Goal: Transaction & Acquisition: Purchase product/service

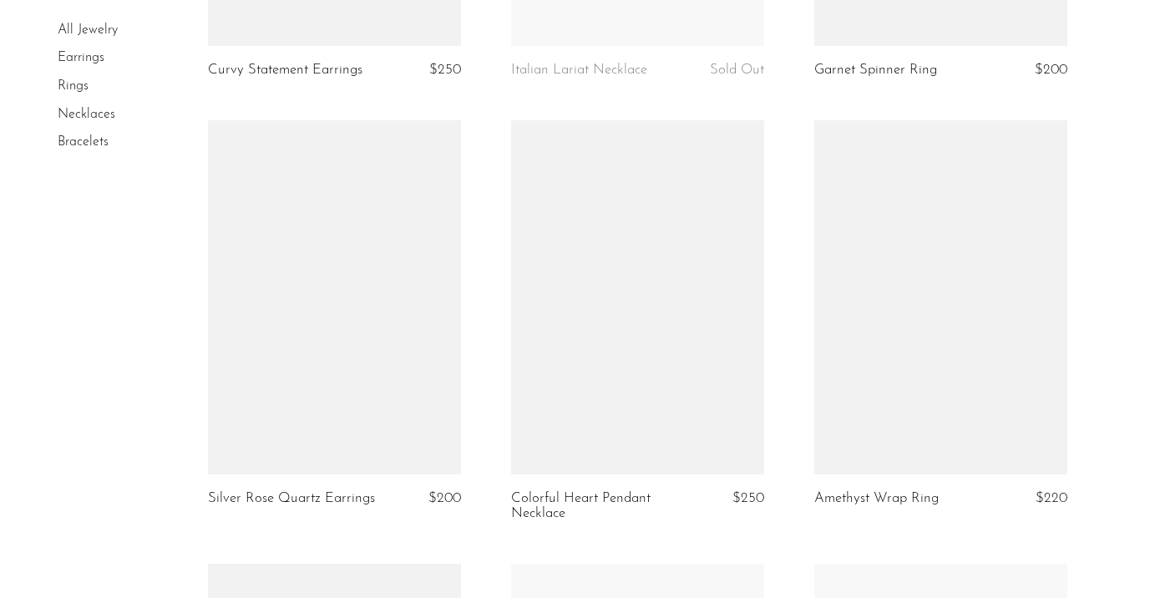
scroll to position [3740, 0]
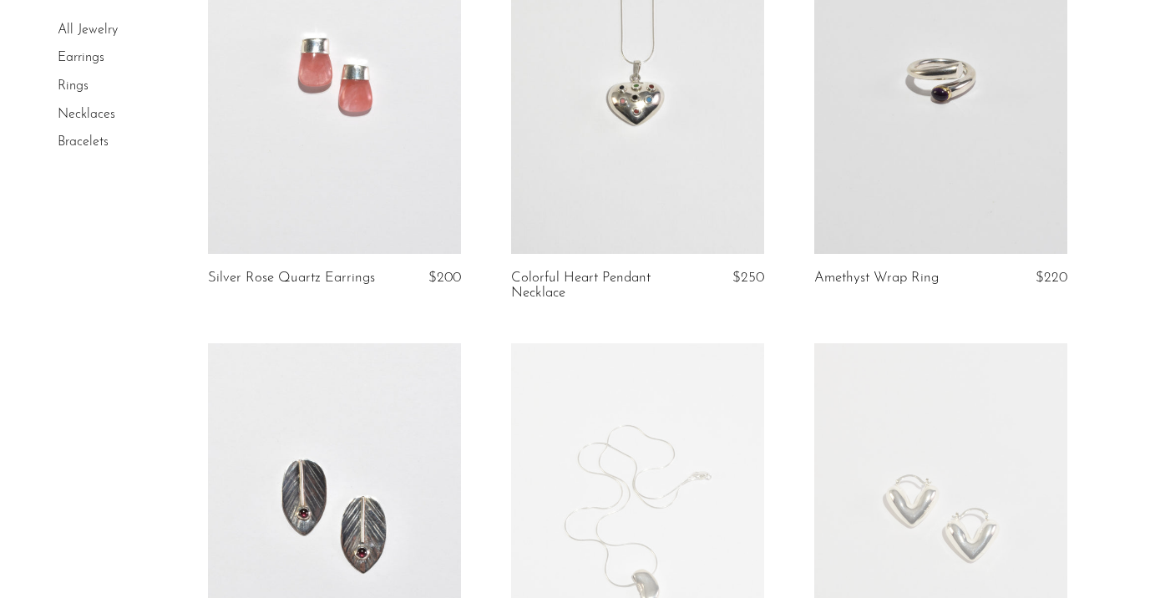
click at [665, 124] on link at bounding box center [637, 77] width 253 height 354
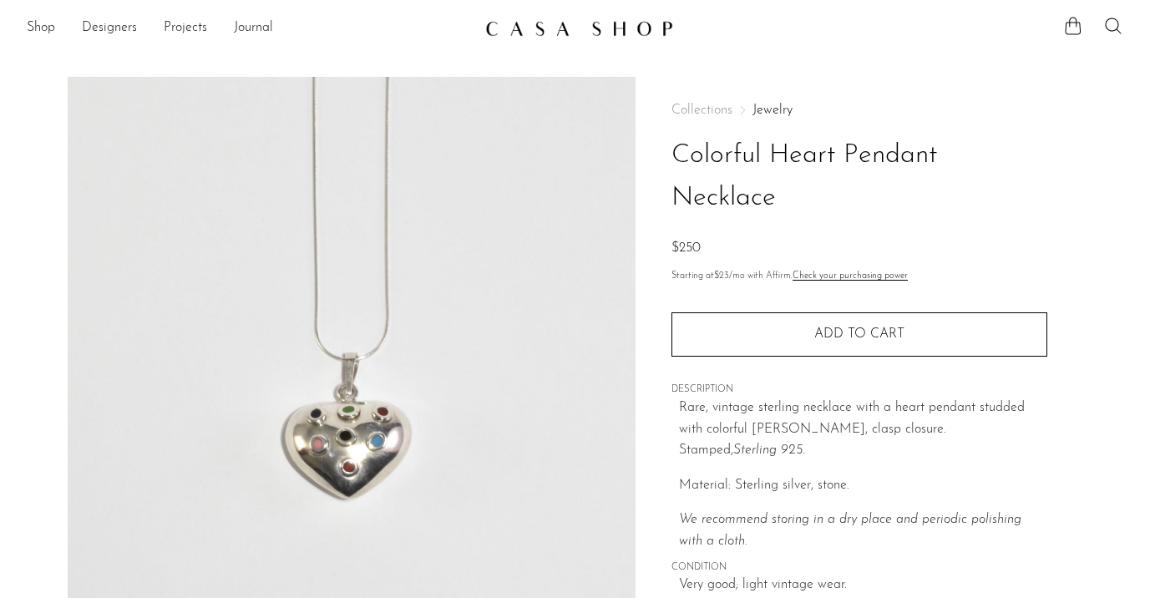
scroll to position [3, 0]
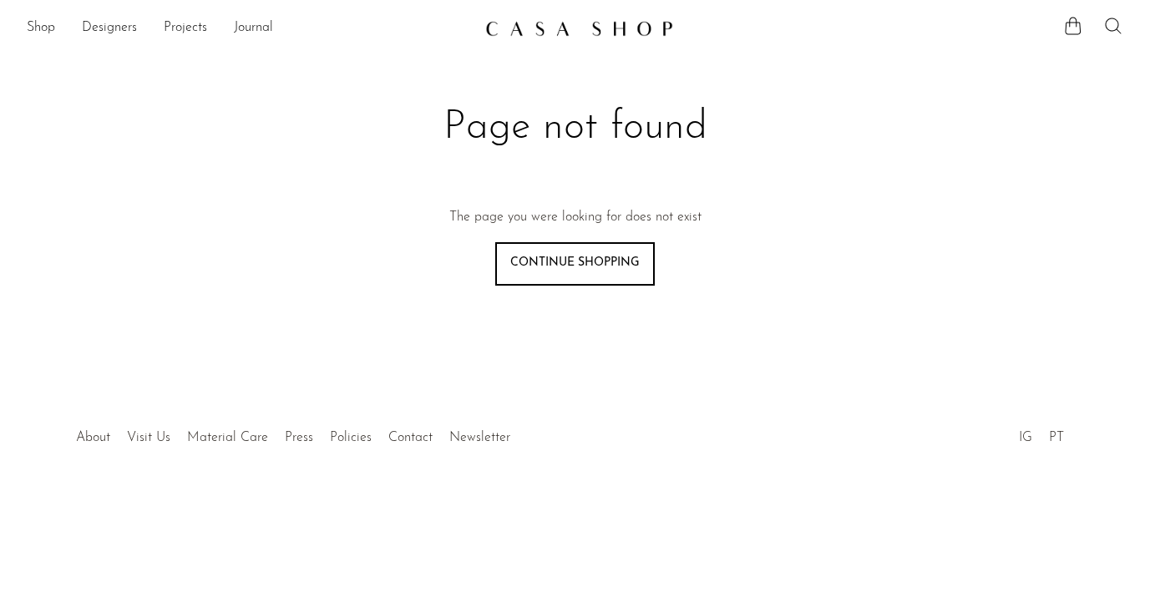
click at [1111, 26] on icon at bounding box center [1113, 26] width 20 height 20
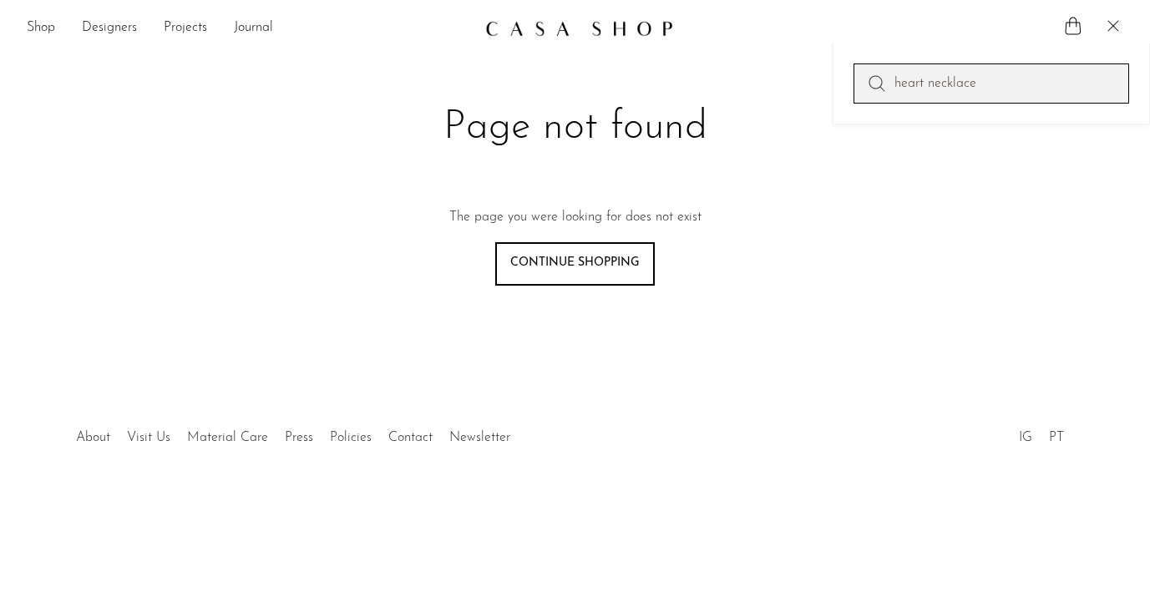
type input "heart necklace"
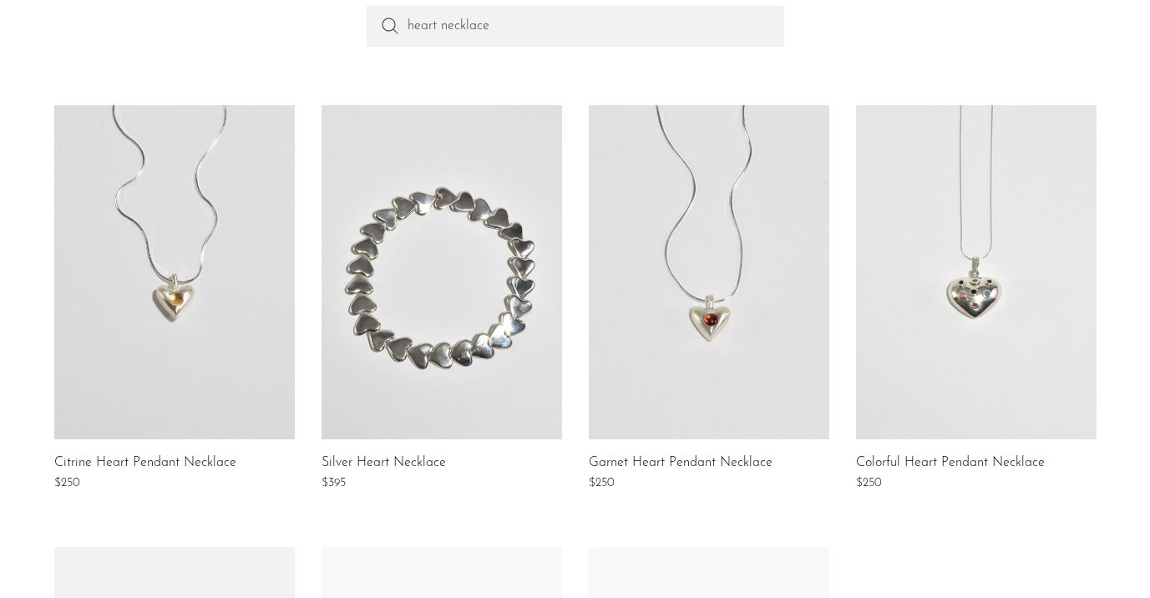
scroll to position [232, 0]
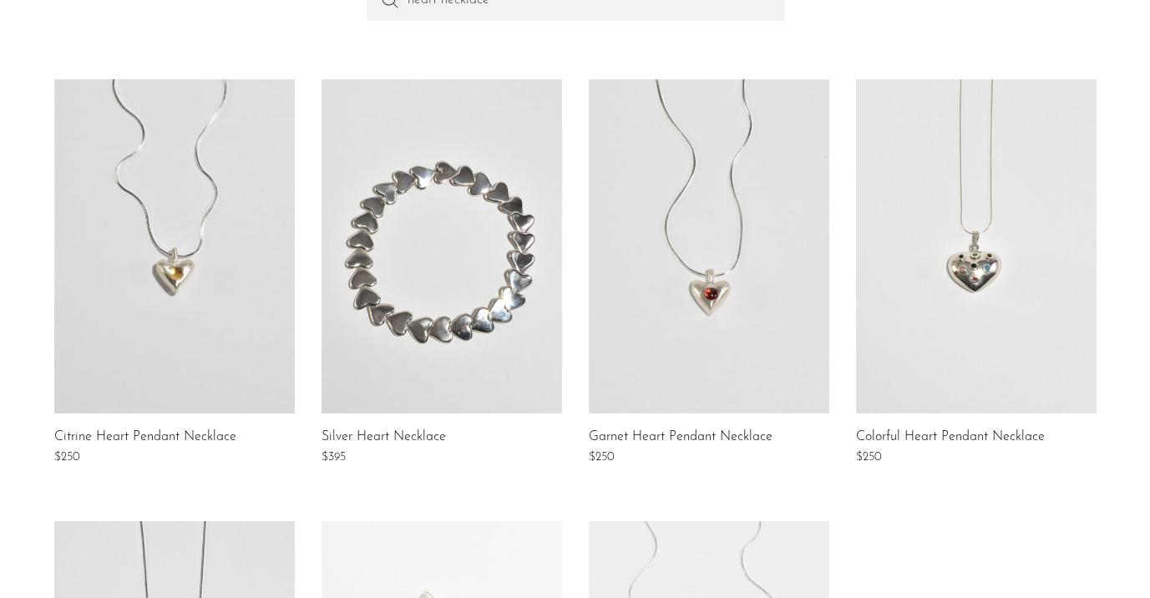
click at [727, 234] on link at bounding box center [709, 246] width 240 height 334
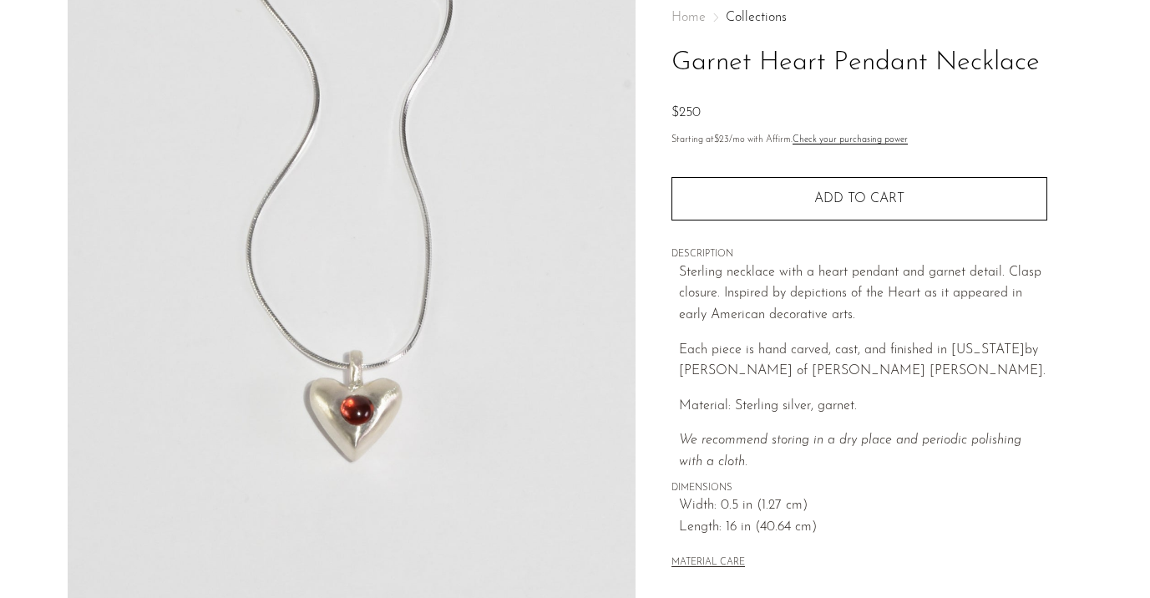
scroll to position [163, 0]
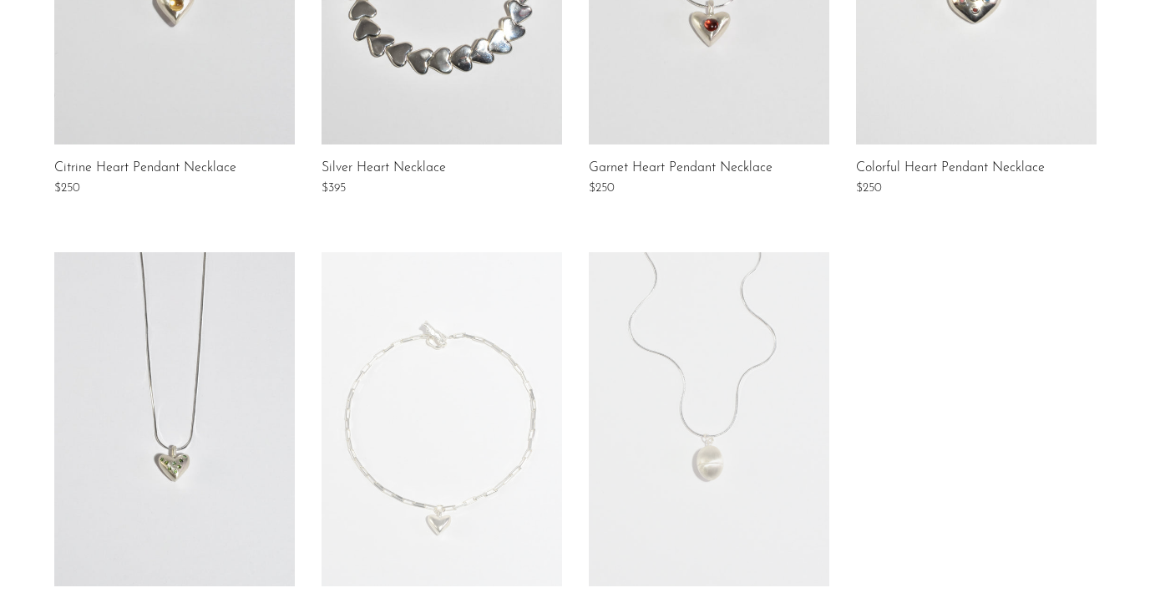
scroll to position [448, 0]
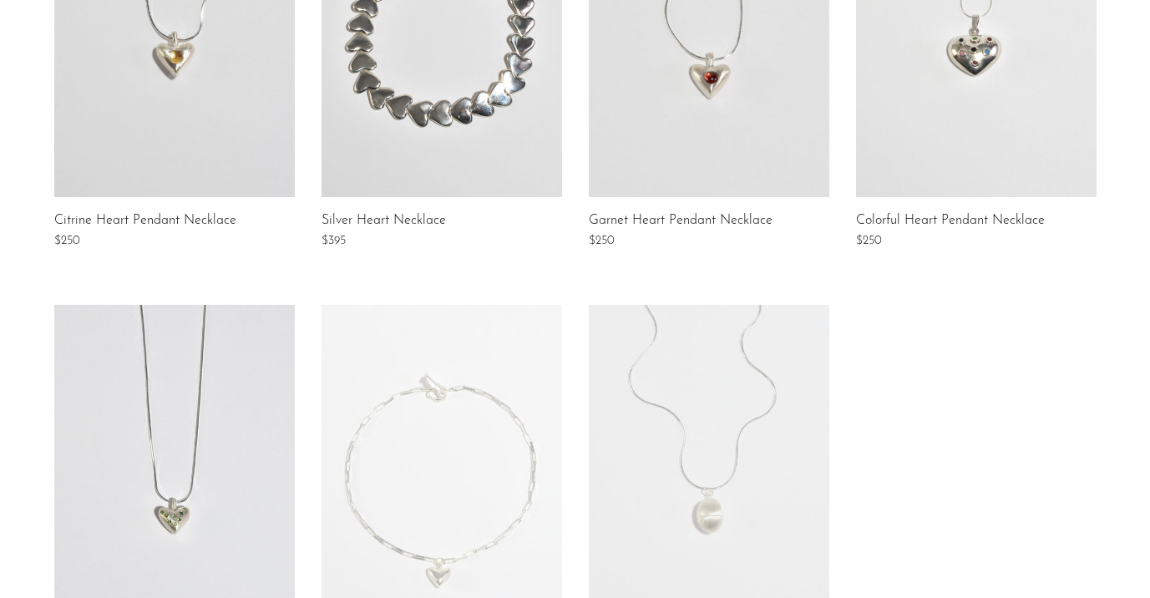
click at [925, 86] on link at bounding box center [976, 30] width 240 height 334
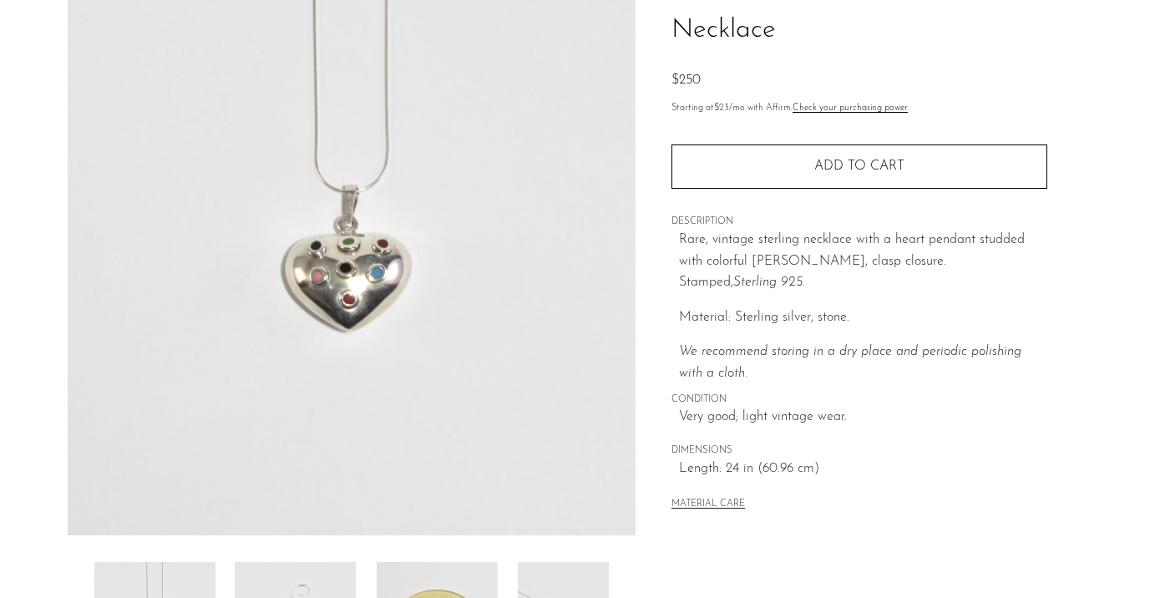
scroll to position [173, 0]
